Goal: Transaction & Acquisition: Purchase product/service

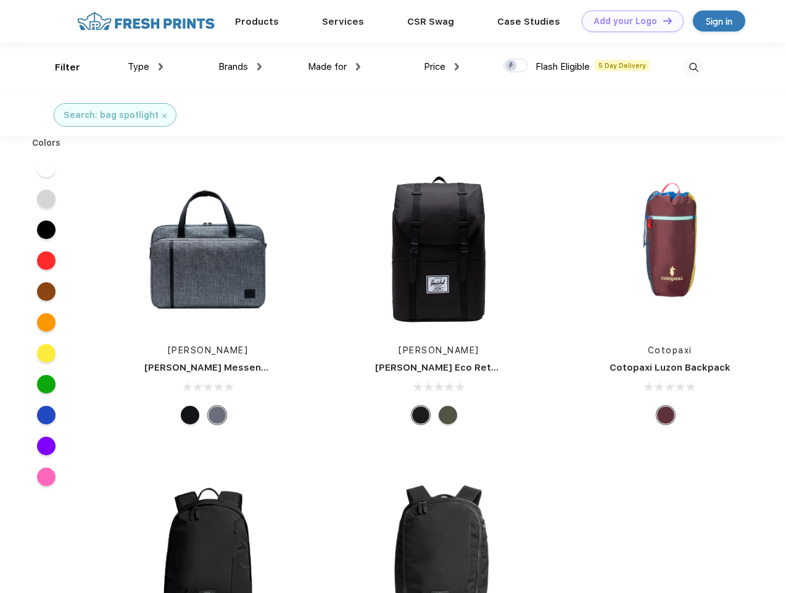
click at [628, 21] on link "Add your Logo Design Tool" at bounding box center [633, 21] width 102 height 22
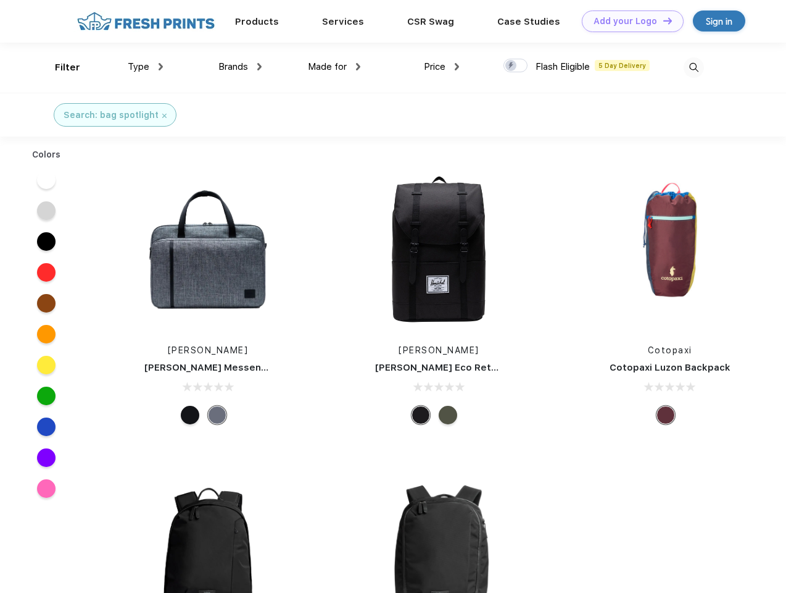
click at [0, 0] on div "Design Tool" at bounding box center [0, 0] width 0 height 0
click at [662, 20] on link "Add your Logo Design Tool" at bounding box center [633, 21] width 102 height 22
click at [59, 67] on div "Filter" at bounding box center [67, 67] width 25 height 14
click at [146, 67] on span "Type" at bounding box center [139, 66] width 22 height 11
click at [240, 67] on span "Brands" at bounding box center [234, 66] width 30 height 11
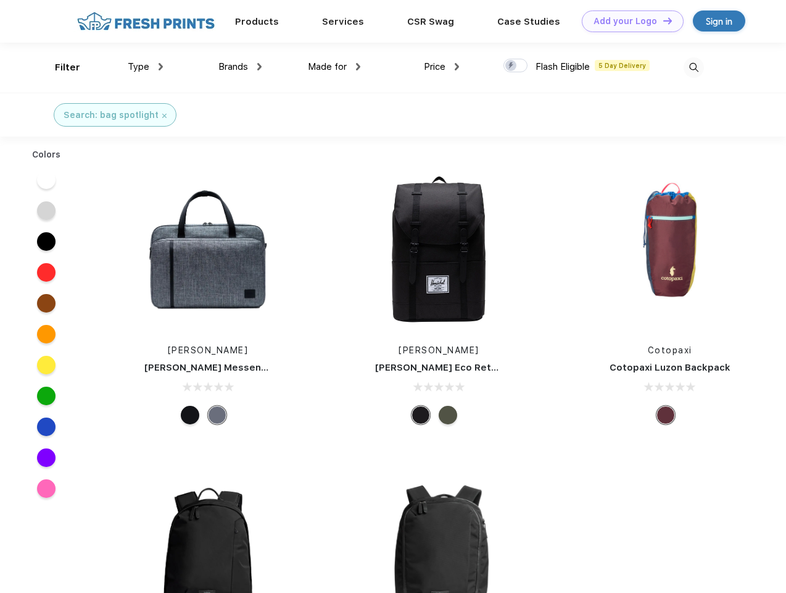
click at [335, 67] on span "Made for" at bounding box center [327, 66] width 39 height 11
click at [442, 67] on span "Price" at bounding box center [435, 66] width 22 height 11
click at [516, 66] on div at bounding box center [516, 66] width 24 height 14
click at [512, 66] on input "checkbox" at bounding box center [508, 62] width 8 height 8
click at [694, 67] on img at bounding box center [694, 67] width 20 height 20
